Goal: Navigation & Orientation: Find specific page/section

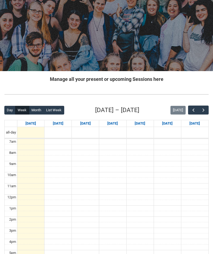
scroll to position [38, 0]
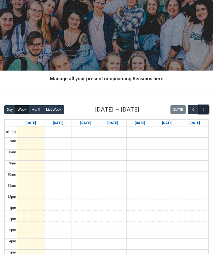
click at [203, 110] on span "button" at bounding box center [203, 109] width 5 height 5
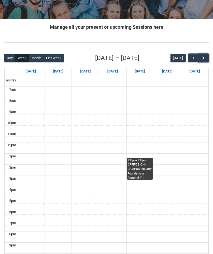
scroll to position [90, 0]
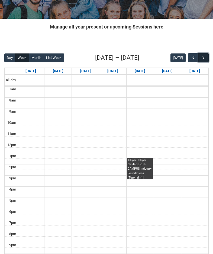
click at [204, 55] on span "button" at bounding box center [203, 57] width 5 height 5
click at [192, 58] on span "button" at bounding box center [193, 57] width 5 height 5
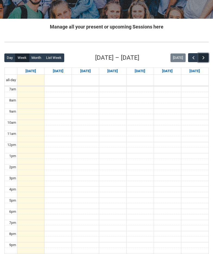
click at [204, 58] on span "button" at bounding box center [203, 57] width 5 height 5
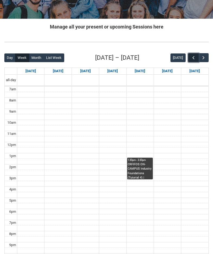
click at [194, 59] on span "button" at bounding box center [193, 57] width 5 height 5
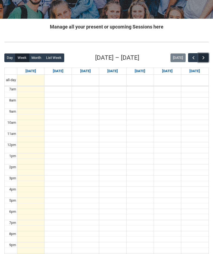
click at [205, 58] on span "button" at bounding box center [203, 57] width 5 height 5
